Goal: Task Accomplishment & Management: Manage account settings

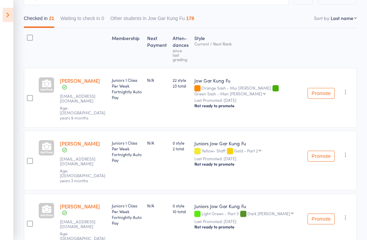
scroll to position [76, 0]
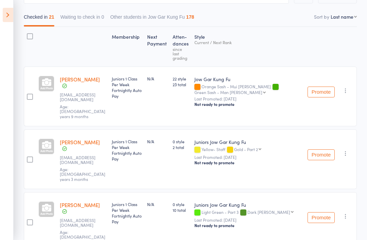
click at [9, 3] on aside "Events for [DATE] [DATE] [DATE] Sun Mon Tue Wed Thu Fri Sat 36 31 01 02 03 04 0…" at bounding box center [7, 120] width 14 height 240
click at [4, 13] on icon at bounding box center [8, 15] width 11 height 14
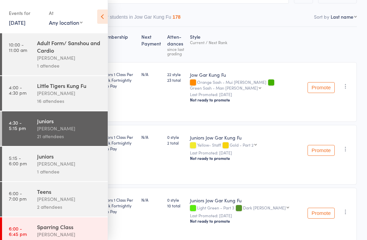
click at [40, 167] on div "[PERSON_NAME]" at bounding box center [69, 164] width 65 height 8
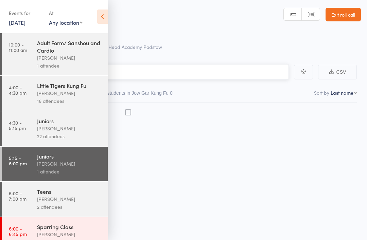
scroll to position [5, 0]
click at [106, 17] on icon at bounding box center [102, 17] width 11 height 14
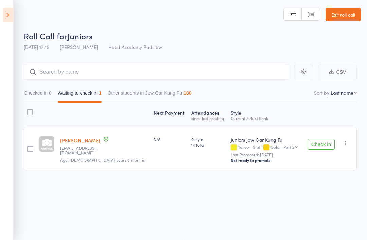
click at [83, 81] on div "Checked in 0 Waiting to check in 1 Other students in Jow Gar Kung Fu 180" at bounding box center [190, 91] width 333 height 23
click at [49, 57] on main "CSV Checked in 0 Waiting to check in 1 Other students in Jow Gar Kung Fu 180 So…" at bounding box center [183, 127] width 367 height 147
click at [51, 64] on input "search" at bounding box center [156, 72] width 265 height 16
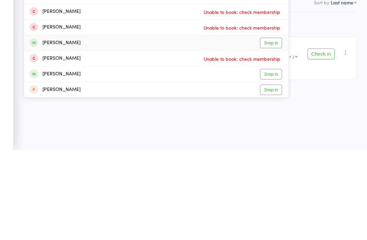
type input "Logs."
click at [45, 129] on div "[PERSON_NAME]" at bounding box center [55, 133] width 51 height 8
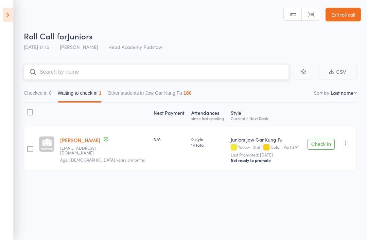
click at [57, 64] on input "search" at bounding box center [156, 72] width 265 height 16
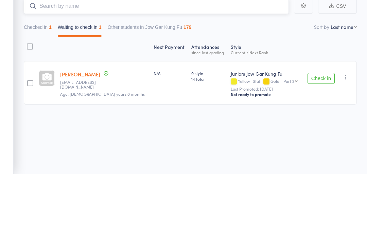
click at [51, 87] on button "Checked in 1" at bounding box center [38, 95] width 28 height 16
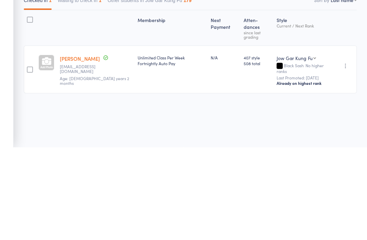
click at [31, 159] on div at bounding box center [30, 162] width 6 height 6
click at [28, 160] on input "checkbox" at bounding box center [28, 160] width 0 height 0
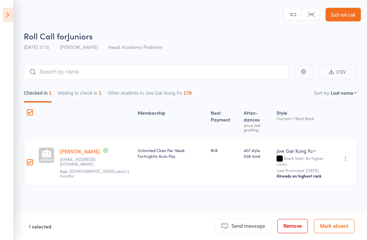
click at [297, 223] on button "Remove" at bounding box center [292, 226] width 31 height 14
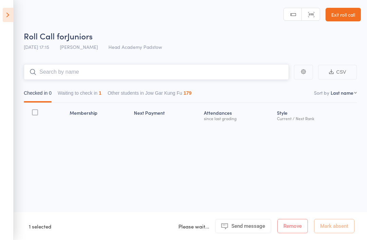
click at [98, 64] on input "search" at bounding box center [156, 72] width 265 height 16
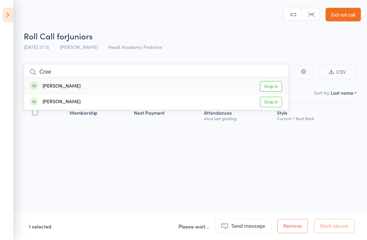
type input "Cree"
click at [43, 83] on div "[PERSON_NAME]" at bounding box center [55, 87] width 51 height 8
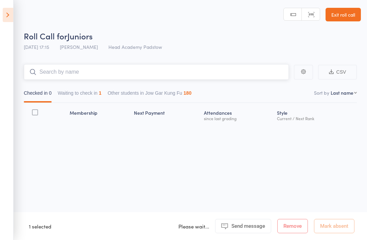
click at [41, 64] on input "search" at bounding box center [156, 72] width 265 height 16
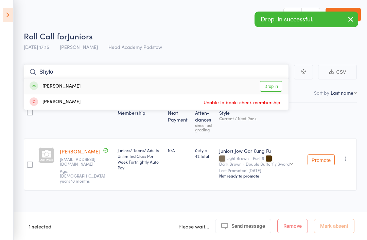
type input "Shylo"
click at [42, 83] on div "[PERSON_NAME]" at bounding box center [55, 87] width 51 height 8
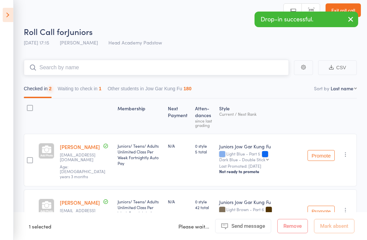
click at [53, 70] on input "search" at bounding box center [156, 68] width 265 height 16
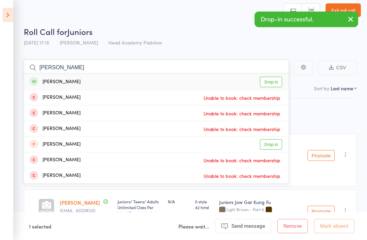
type input "[PERSON_NAME]"
click at [48, 81] on div "[PERSON_NAME]" at bounding box center [55, 82] width 51 height 8
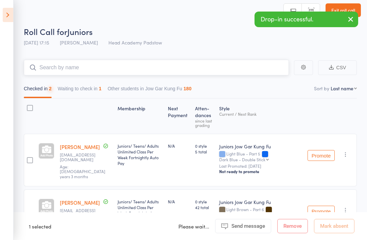
click at [52, 63] on input "search" at bounding box center [156, 68] width 265 height 16
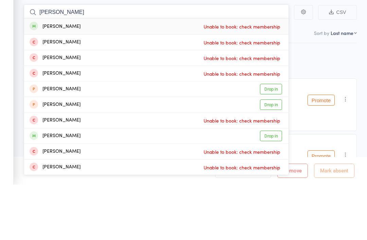
type input "[PERSON_NAME]"
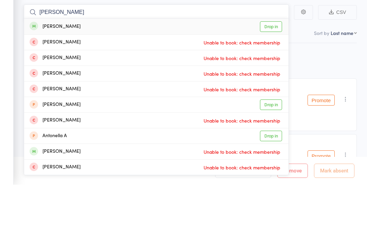
type input "[PERSON_NAME]"
click at [40, 78] on div "[PERSON_NAME]" at bounding box center [55, 82] width 51 height 8
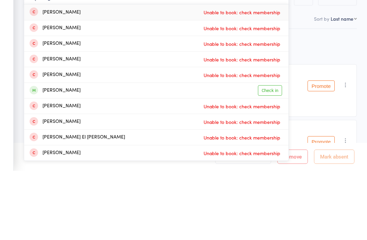
type input "Amglalina"
click at [45, 156] on div "[PERSON_NAME]" at bounding box center [55, 160] width 51 height 8
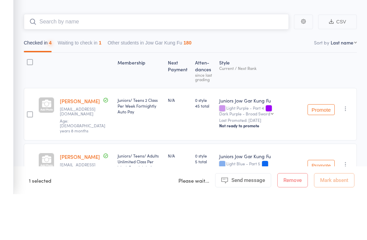
click at [50, 60] on input "search" at bounding box center [156, 68] width 265 height 16
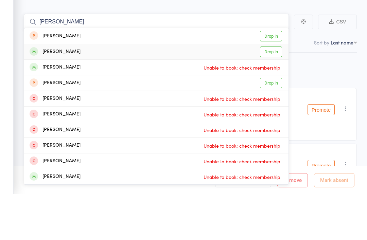
type input "[PERSON_NAME]"
click at [46, 94] on div "[PERSON_NAME]" at bounding box center [55, 98] width 51 height 8
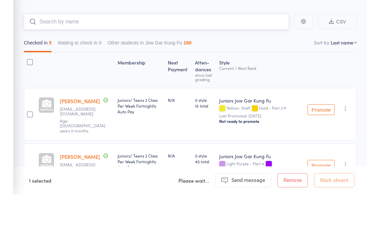
scroll to position [51, 0]
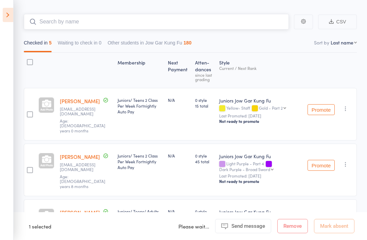
click at [49, 25] on input "search" at bounding box center [156, 22] width 265 height 16
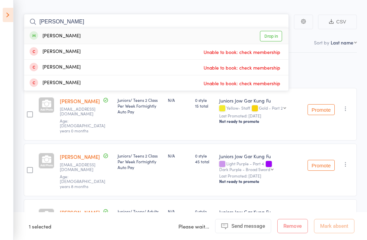
type input "[PERSON_NAME]"
click at [49, 38] on div "[PERSON_NAME]" at bounding box center [55, 36] width 51 height 8
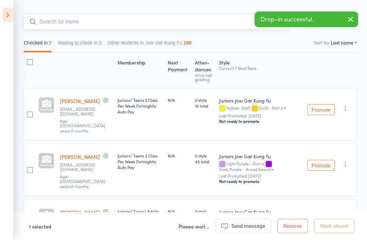
type input "T"
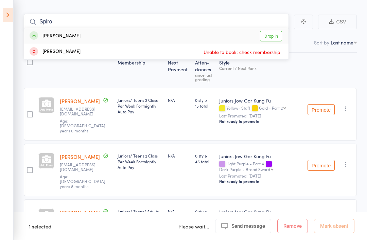
type input "Spiro"
click at [42, 35] on div "[PERSON_NAME]" at bounding box center [55, 36] width 51 height 8
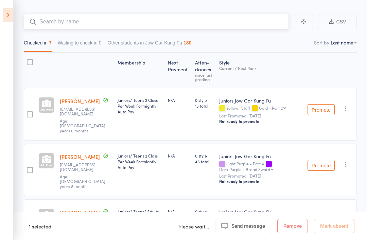
click at [60, 25] on input "search" at bounding box center [156, 22] width 265 height 16
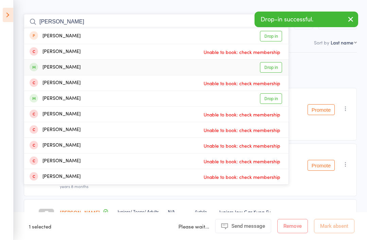
type input "[PERSON_NAME]"
click at [47, 67] on div "[PERSON_NAME]" at bounding box center [55, 67] width 51 height 8
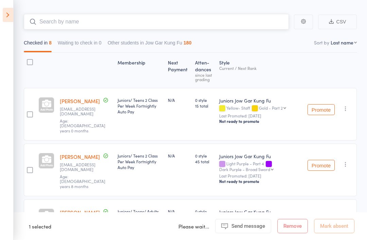
click at [47, 25] on input "search" at bounding box center [156, 22] width 265 height 16
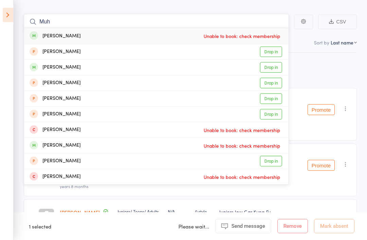
scroll to position [0, 0]
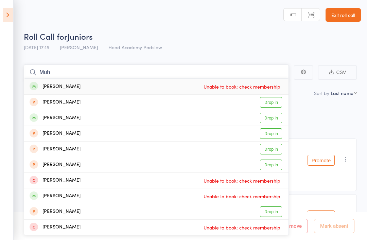
type input "Muh"
click at [39, 117] on div "[PERSON_NAME]" at bounding box center [55, 118] width 51 height 8
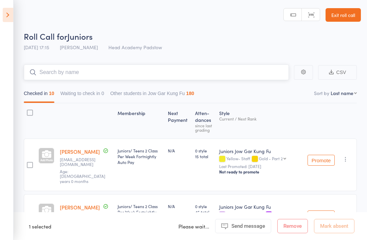
scroll to position [1, 0]
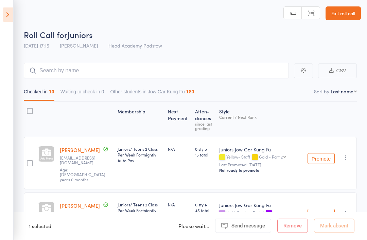
click at [0, 84] on aside "Events for [DATE] [DATE] [DATE] Sun Mon Tue Wed Thu Fri Sat 36 31 01 02 03 04 0…" at bounding box center [7, 120] width 14 height 240
click at [0, 87] on aside "Events for [DATE] [DATE] [DATE] Sun Mon Tue Wed Thu Fri Sat 36 31 01 02 03 04 0…" at bounding box center [7, 120] width 14 height 240
click at [363, 28] on header "Roll Call for Juniors [DATE] 17:15 [PERSON_NAME] Head Academy Padstow Manual se…" at bounding box center [183, 25] width 367 height 54
click at [58, 72] on input "search" at bounding box center [156, 71] width 265 height 16
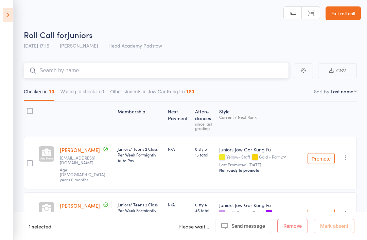
scroll to position [1, 0]
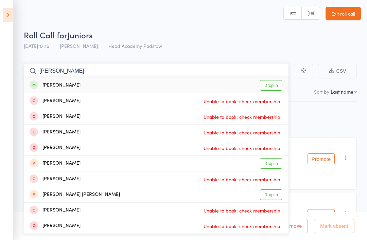
type input "[PERSON_NAME]"
click at [48, 84] on div "[PERSON_NAME]" at bounding box center [55, 85] width 51 height 8
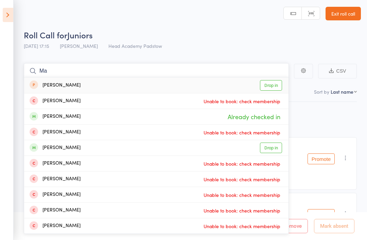
type input "M"
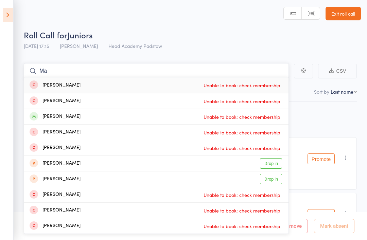
type input "M"
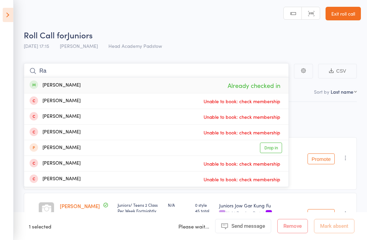
type input "R"
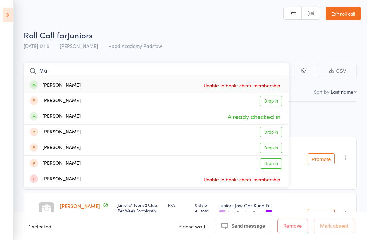
type input "M"
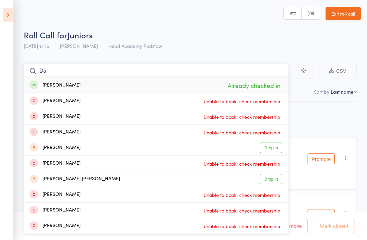
type input "D"
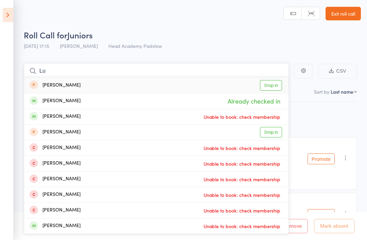
type input "L"
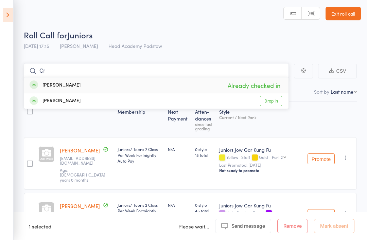
type input "C"
type input "Shylo"
click at [46, 85] on div "[PERSON_NAME]" at bounding box center [55, 85] width 51 height 8
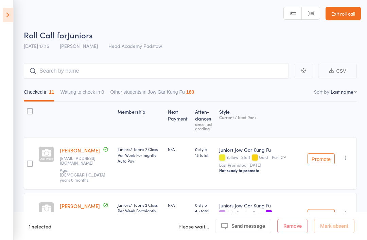
click at [80, 71] on input "search" at bounding box center [156, 71] width 265 height 16
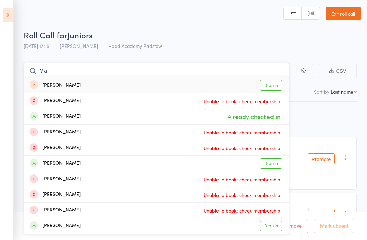
type input "M"
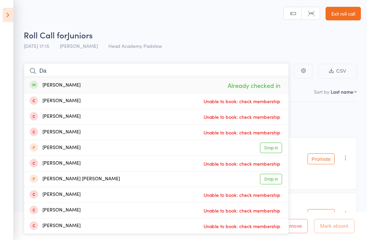
type input "D"
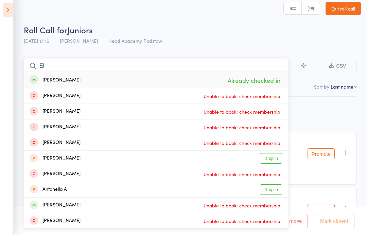
type input "E"
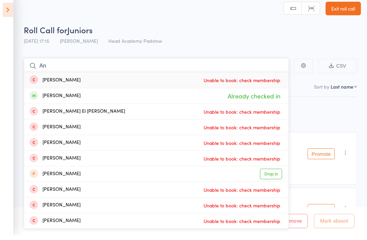
type input "A"
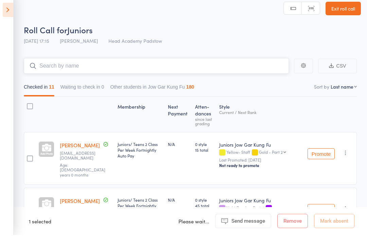
scroll to position [0, 0]
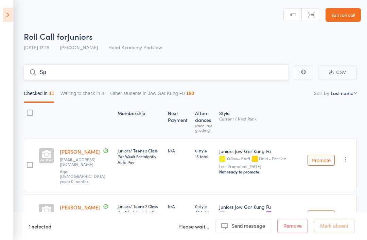
type input "S"
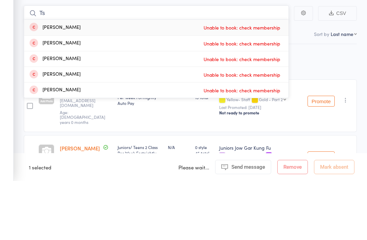
type input "T"
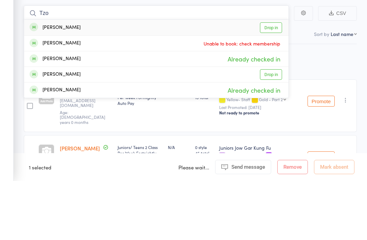
type input "Tzo"
click at [10, 55] on aside "Events for [DATE] [DATE] [DATE] Sun Mon Tue Wed Thu Fri Sat 36 31 01 02 03 04 0…" at bounding box center [7, 120] width 14 height 240
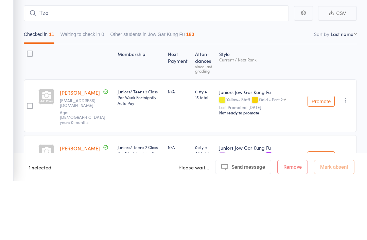
scroll to position [59, 0]
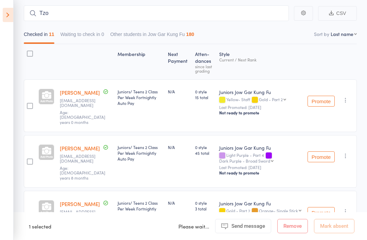
click at [7, 16] on icon at bounding box center [8, 15] width 11 height 14
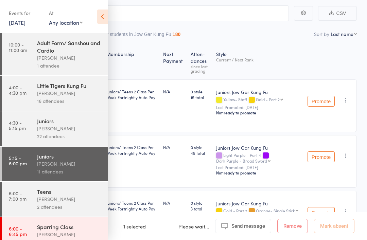
click at [41, 195] on div "Teens" at bounding box center [69, 191] width 65 height 7
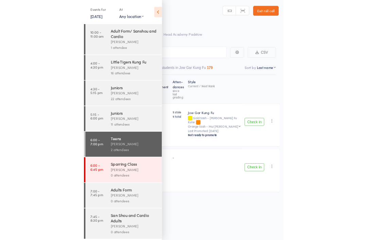
scroll to position [5, 0]
